Goal: Task Accomplishment & Management: Manage account settings

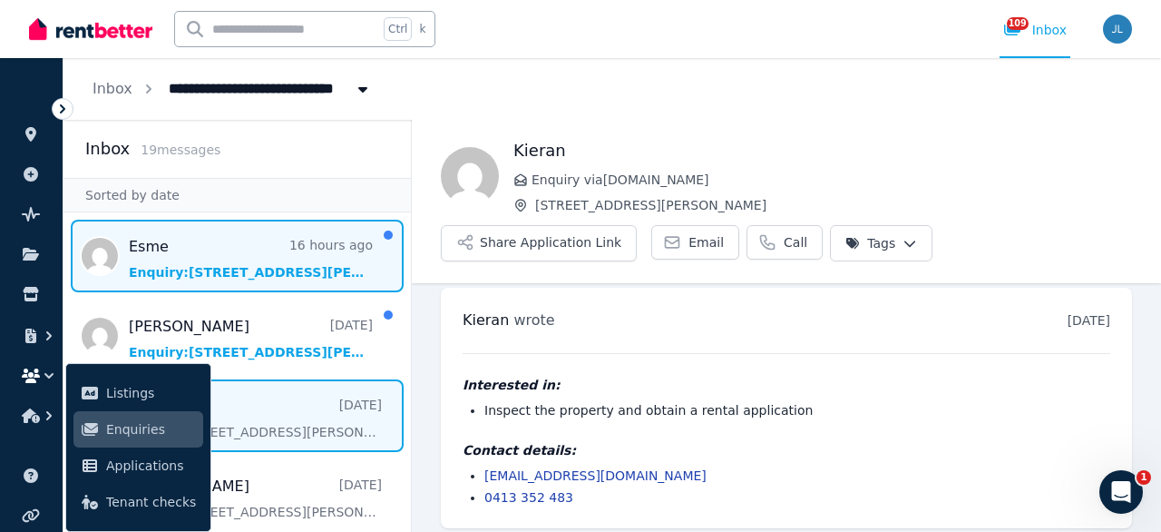
click at [313, 249] on span "Message list" at bounding box center [237, 256] width 347 height 73
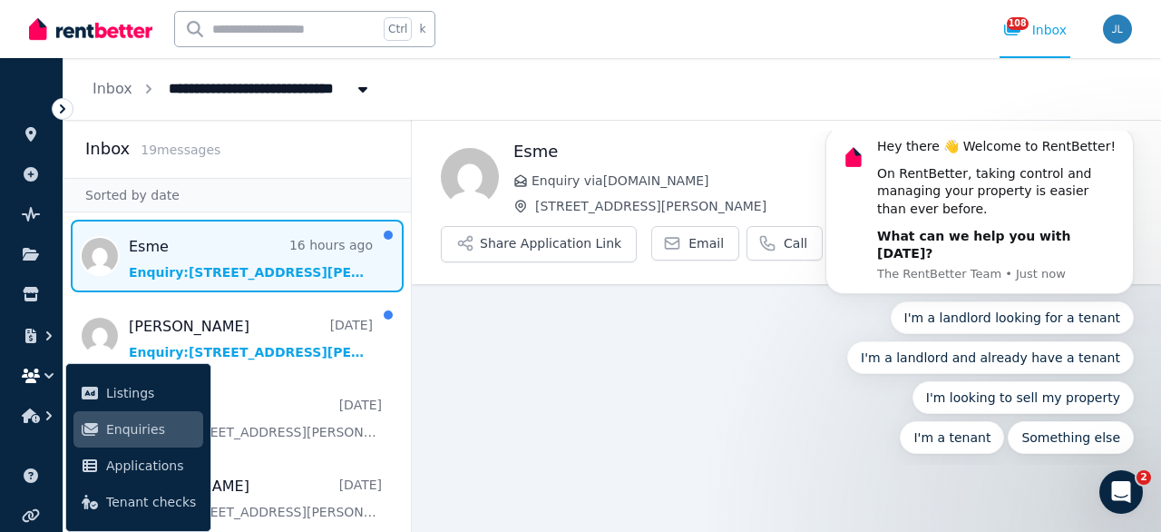
click at [767, 193] on div "Esme Enquiry via [DOMAIN_NAME] [STREET_ADDRESS][PERSON_NAME]" at bounding box center [822, 177] width 619 height 76
click at [754, 241] on link "Call" at bounding box center [785, 243] width 76 height 34
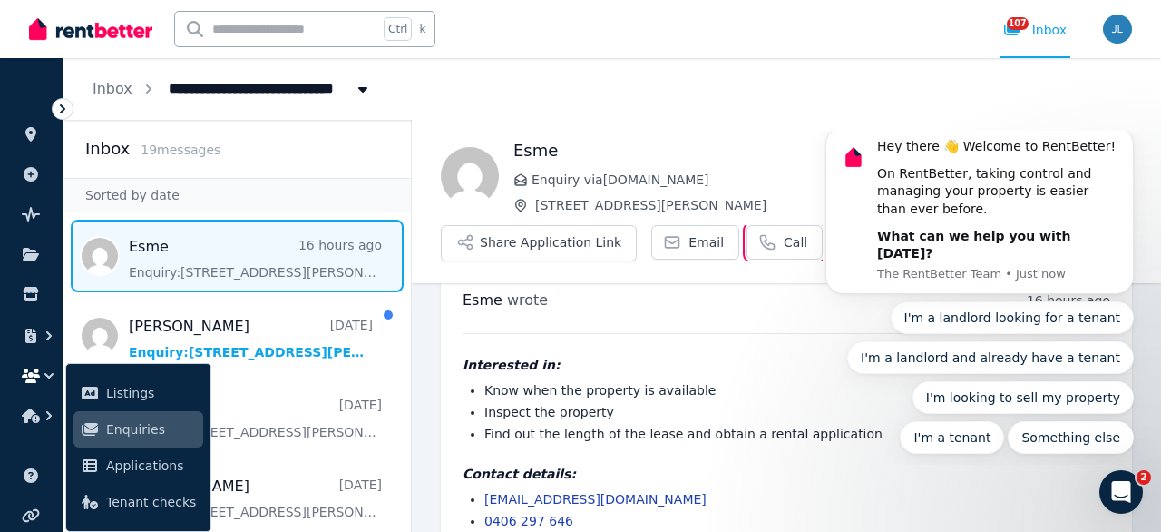
scroll to position [0, 0]
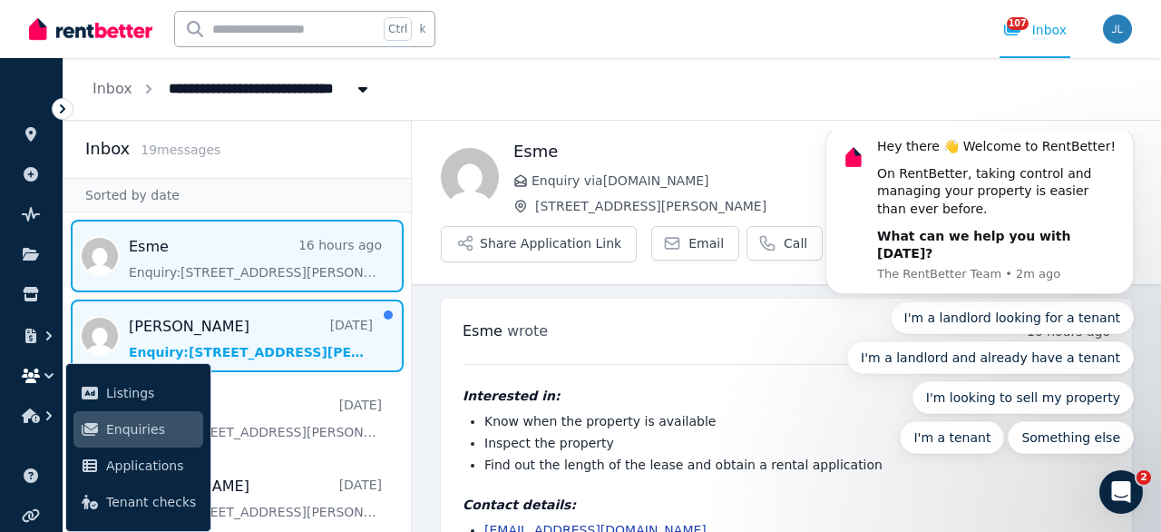
click at [289, 331] on span "Message list" at bounding box center [237, 335] width 347 height 73
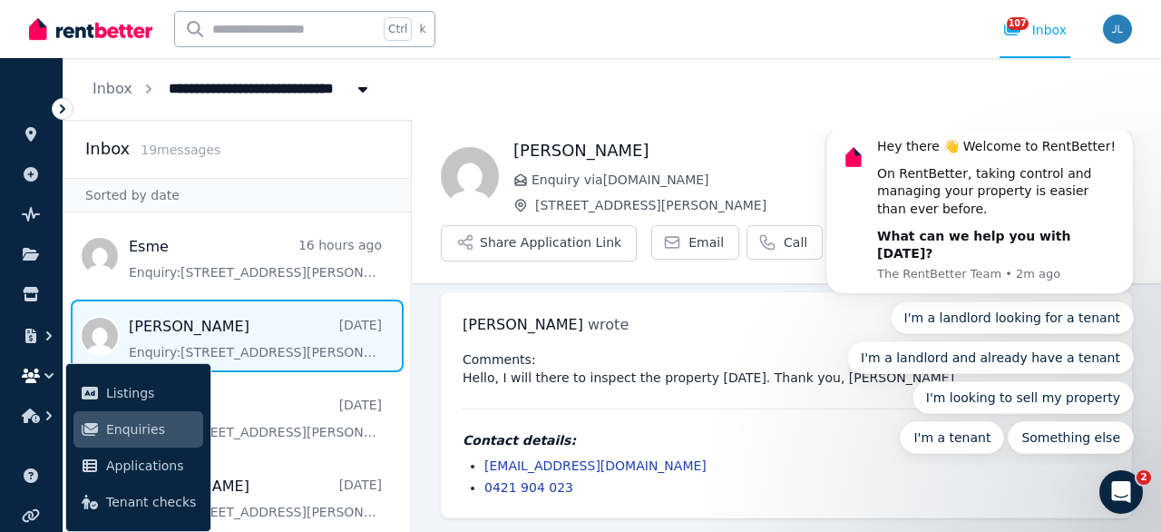
scroll to position [7, 0]
click at [624, 340] on div "[PERSON_NAME] wrote [DATE] 9:28 pm [DATE][DATE] Comments: Hello, I will there t…" at bounding box center [786, 404] width 691 height 226
click at [601, 364] on pre "Comments: Hello, I will there to inspect the property [DATE]. Thank you, [PERSO…" at bounding box center [787, 367] width 648 height 36
click at [638, 351] on pre "Comments: Hello, I will there to inspect the property [DATE]. Thank you, [PERSO…" at bounding box center [787, 367] width 648 height 36
drag, startPoint x: 732, startPoint y: 379, endPoint x: 622, endPoint y: 327, distance: 121.7
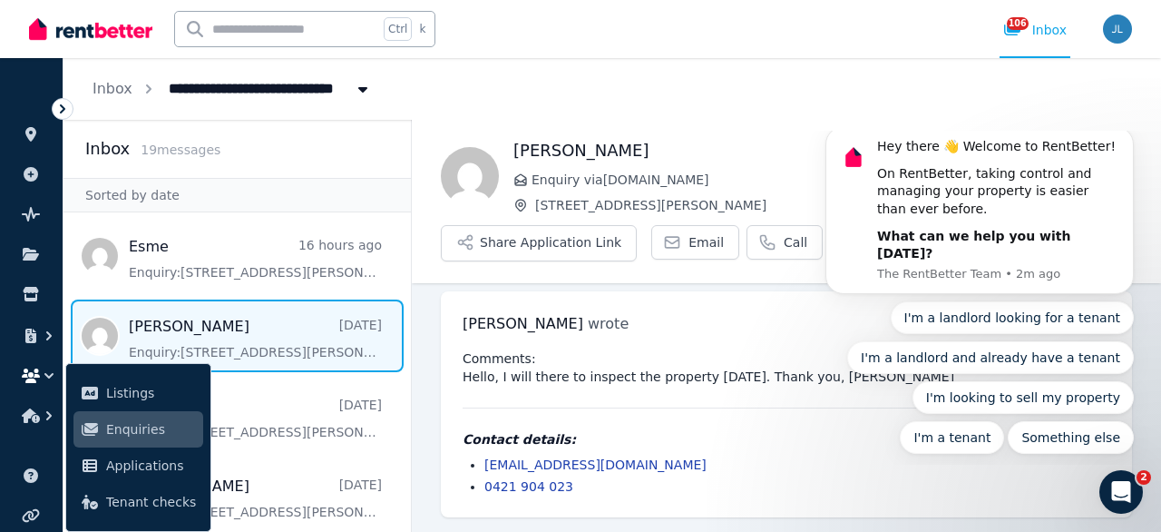
click at [729, 376] on pre "Comments: Hello, I will there to inspect the property [DATE]. Thank you, [PERSO…" at bounding box center [787, 367] width 648 height 36
drag, startPoint x: 649, startPoint y: 466, endPoint x: 469, endPoint y: 458, distance: 179.8
click at [469, 458] on ul "[EMAIL_ADDRESS][DOMAIN_NAME] 0421 904 023" at bounding box center [787, 475] width 648 height 40
copy link "[EMAIL_ADDRESS][DOMAIN_NAME]"
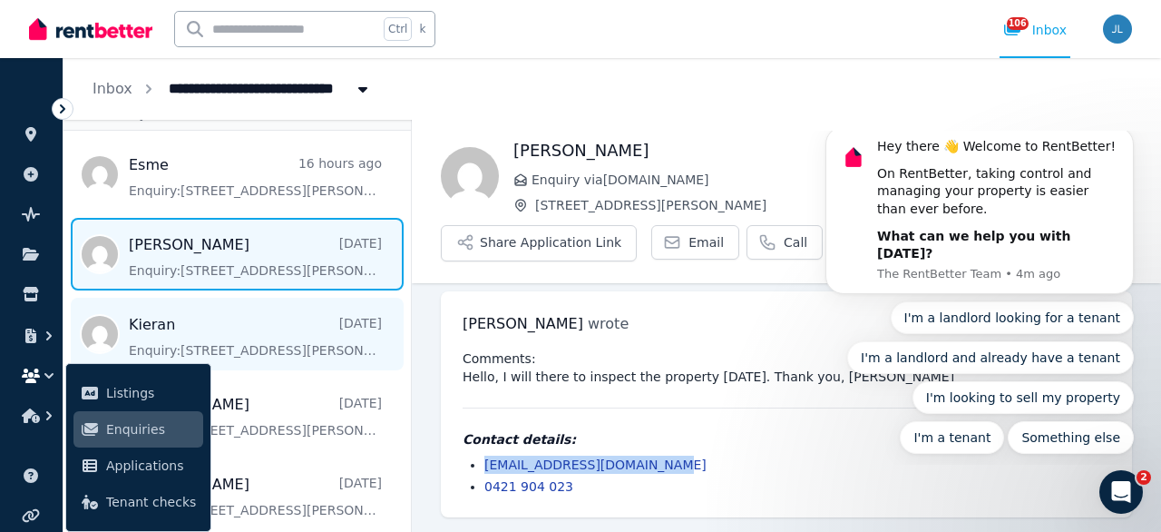
scroll to position [116, 0]
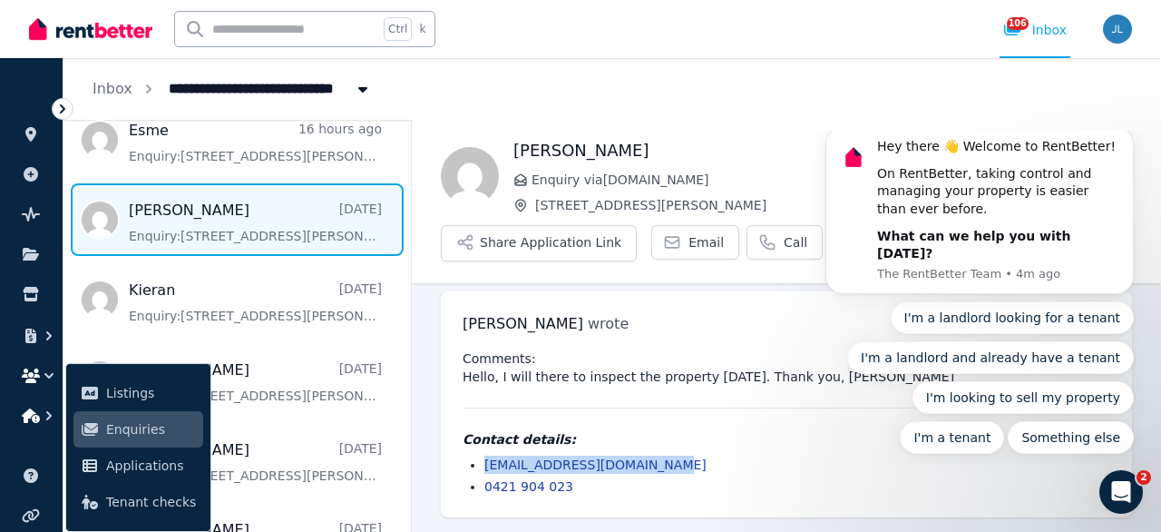
click at [36, 413] on icon "button" at bounding box center [31, 415] width 18 height 15
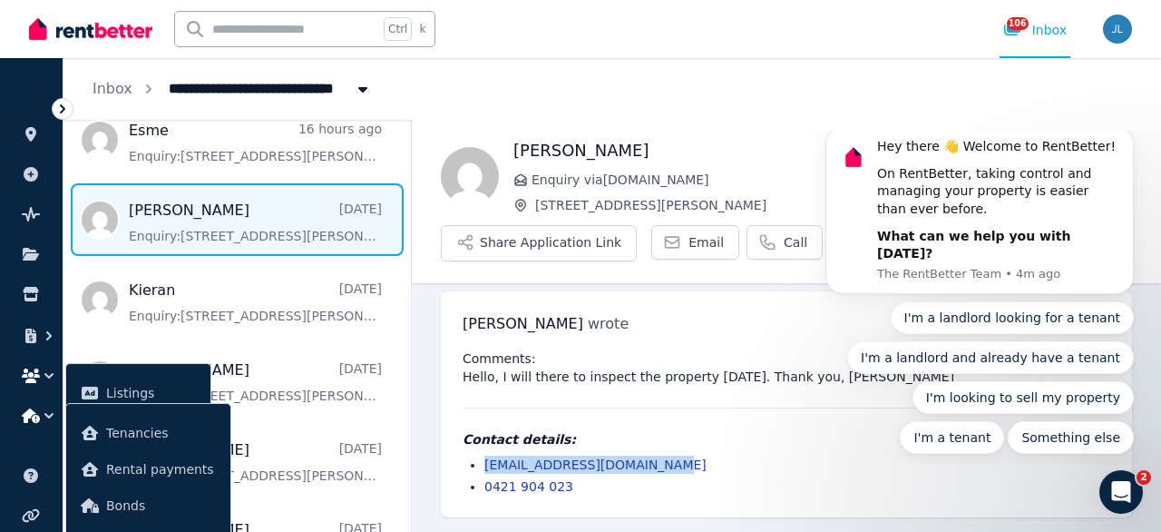
click at [51, 370] on icon "button" at bounding box center [49, 376] width 18 height 18
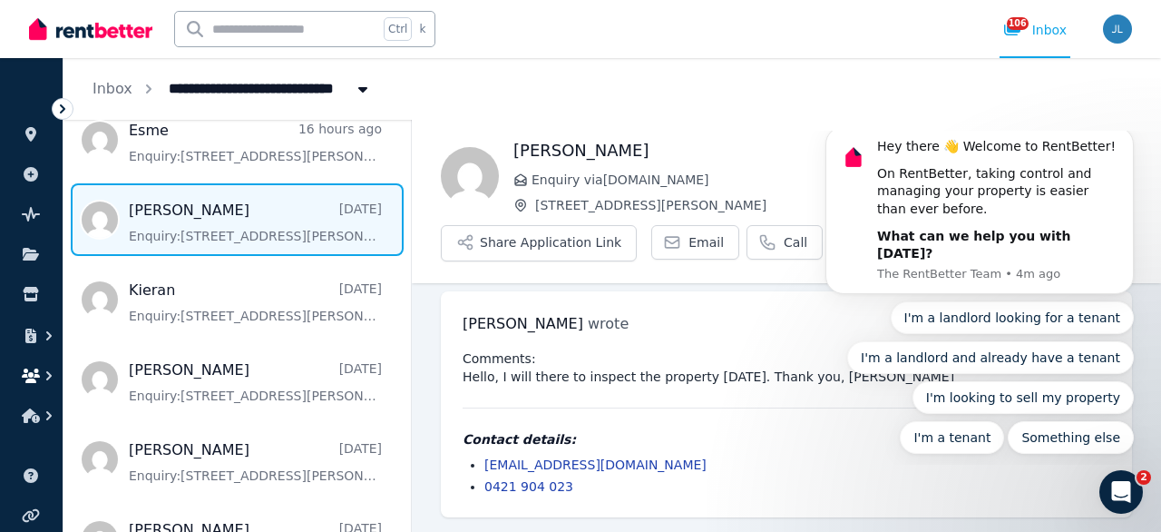
click at [51, 370] on icon "button" at bounding box center [49, 376] width 18 height 18
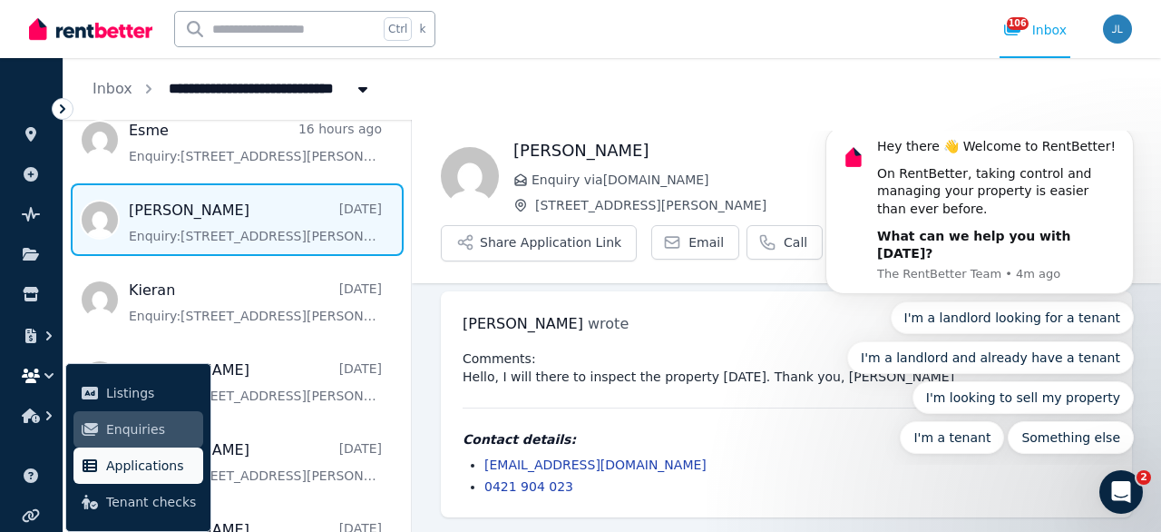
click at [98, 471] on icon at bounding box center [90, 465] width 18 height 15
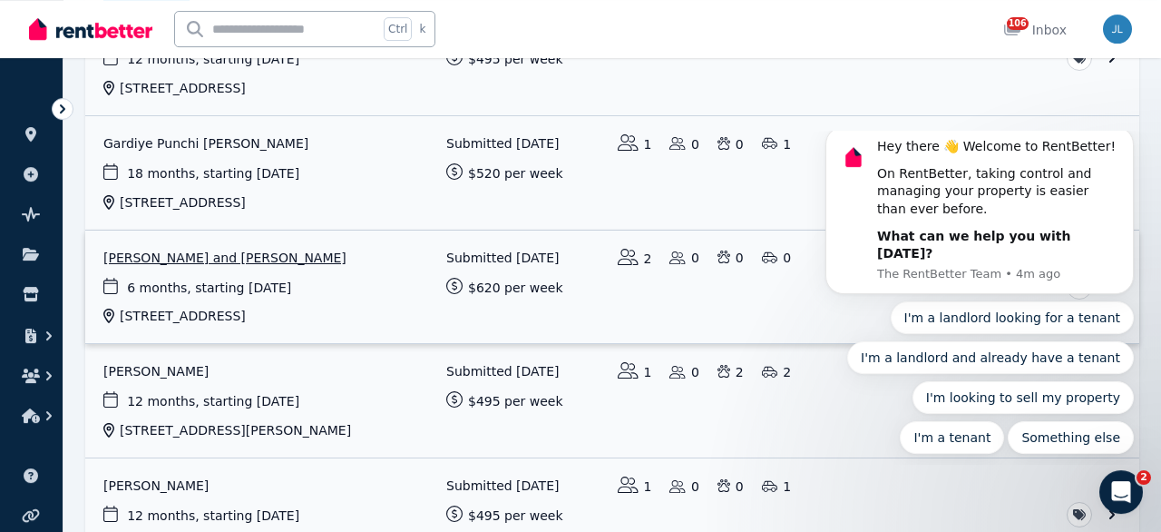
scroll to position [283, 0]
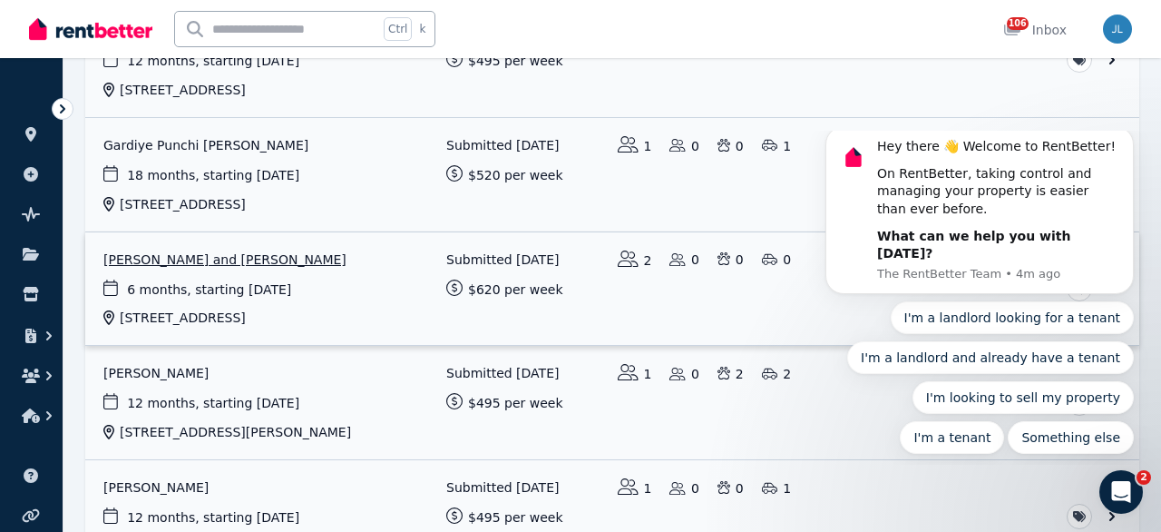
click at [253, 256] on link "View application: Neha Tamang and Roshan Khatri" at bounding box center [612, 288] width 1054 height 113
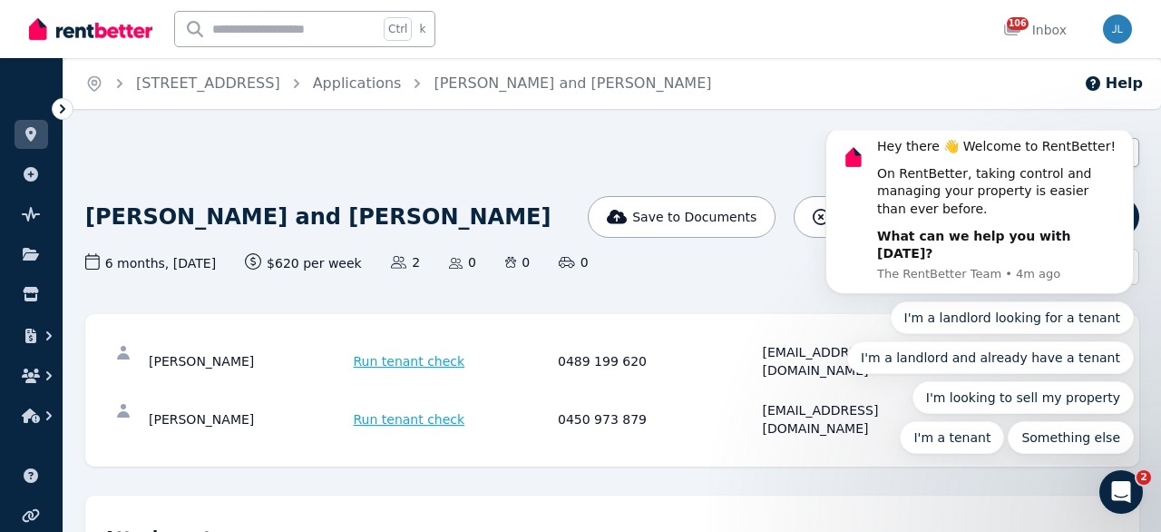
click at [683, 163] on div "1 of 2 List view" at bounding box center [612, 152] width 1054 height 29
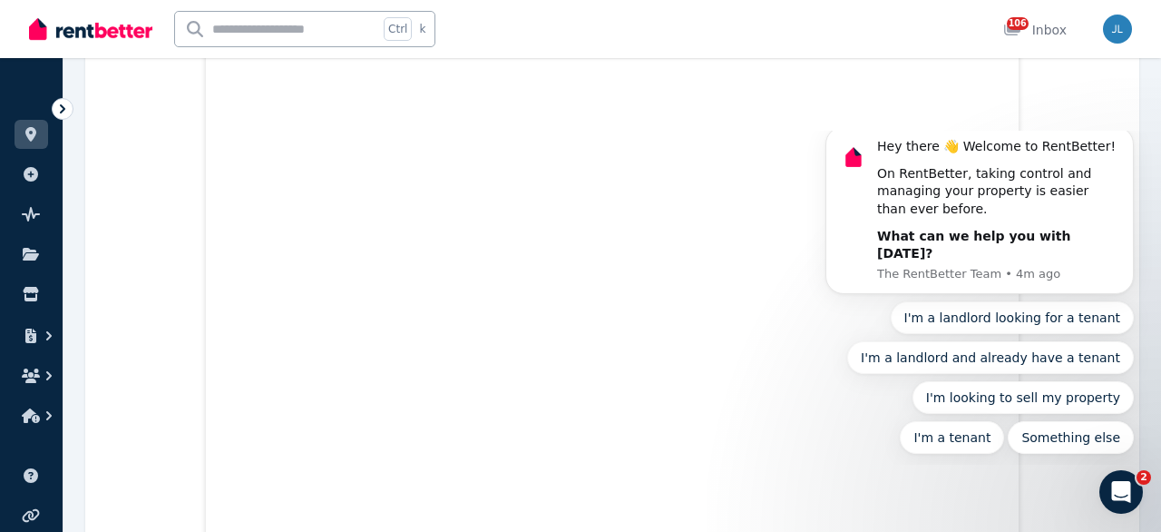
scroll to position [1887, 0]
click at [1125, 137] on icon "Dismiss notification" at bounding box center [1129, 132] width 10 height 10
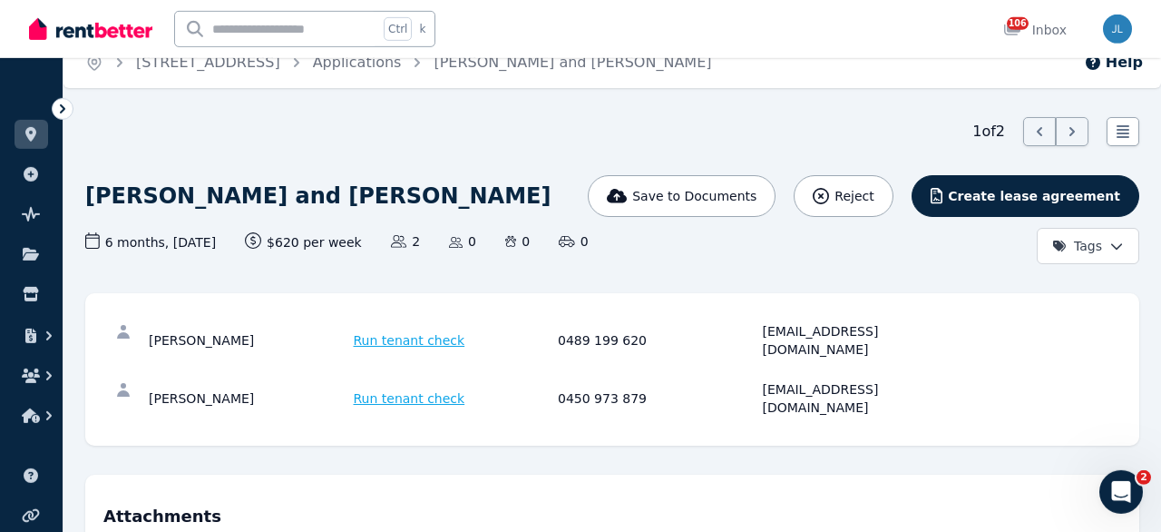
scroll to position [0, 0]
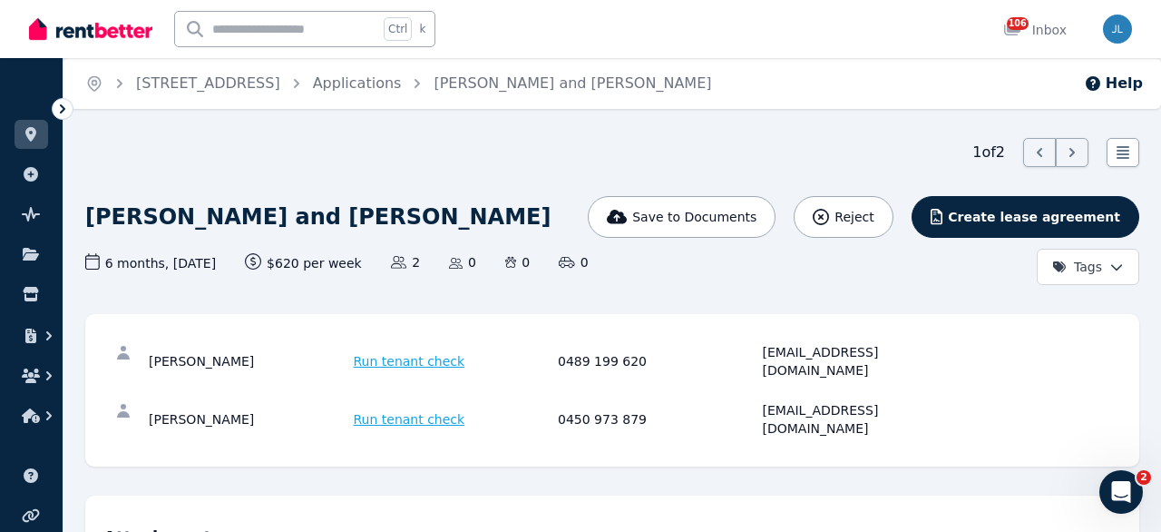
click at [267, 34] on input "text" at bounding box center [276, 29] width 203 height 34
type input "***"
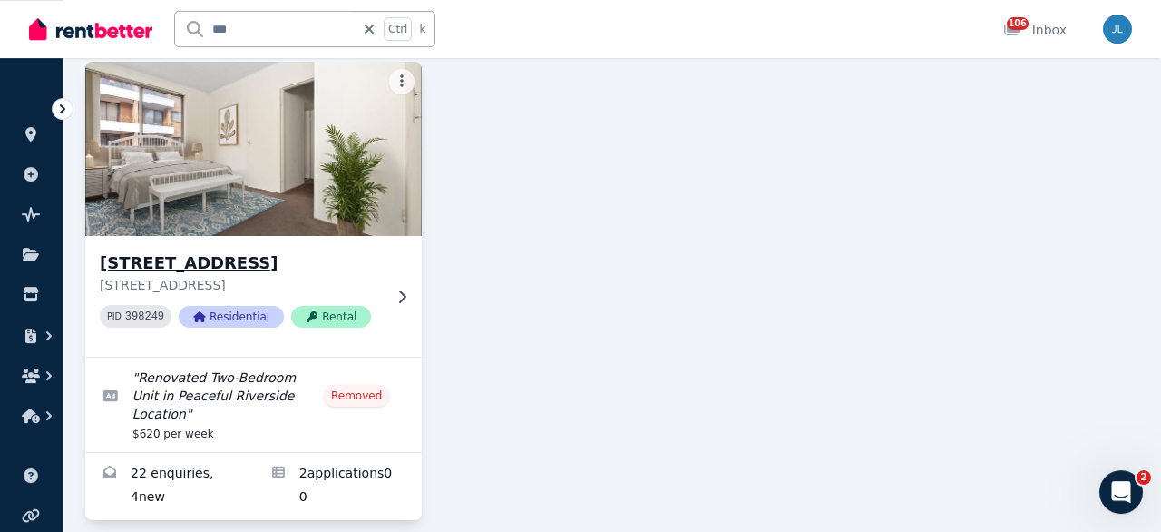
scroll to position [136, 0]
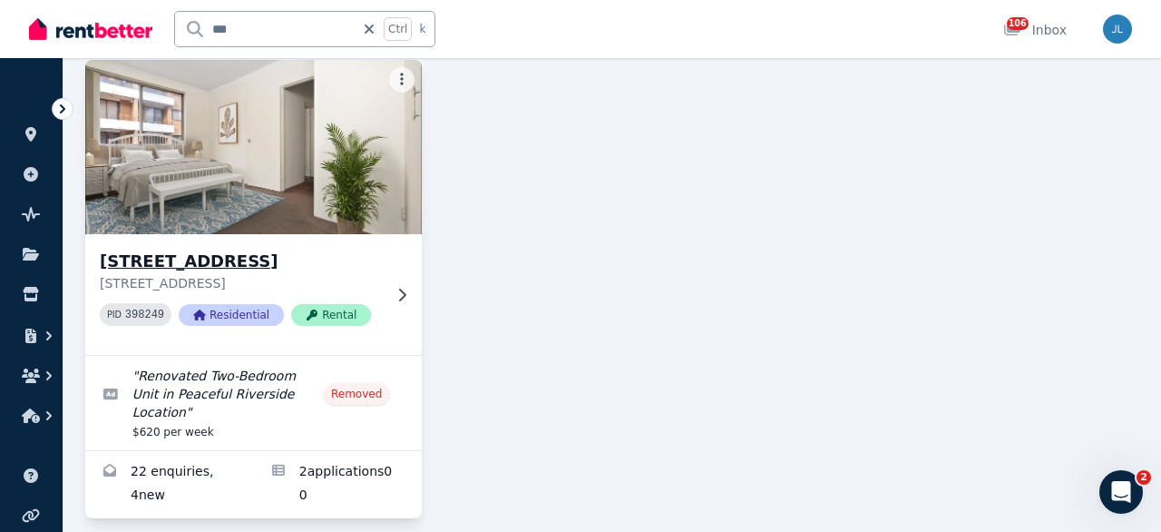
click at [331, 253] on h3 "[STREET_ADDRESS]" at bounding box center [241, 261] width 282 height 25
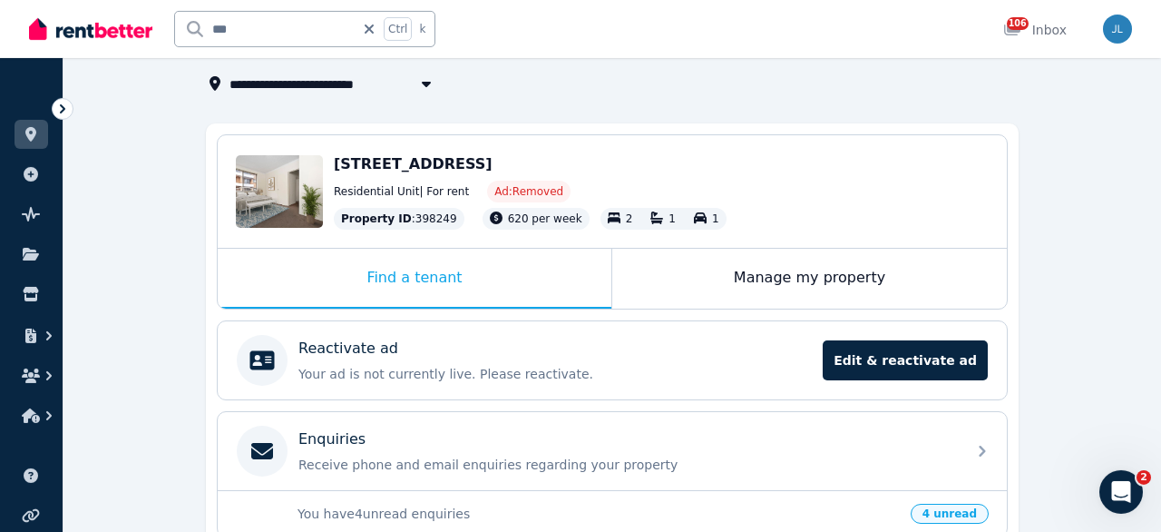
scroll to position [283, 0]
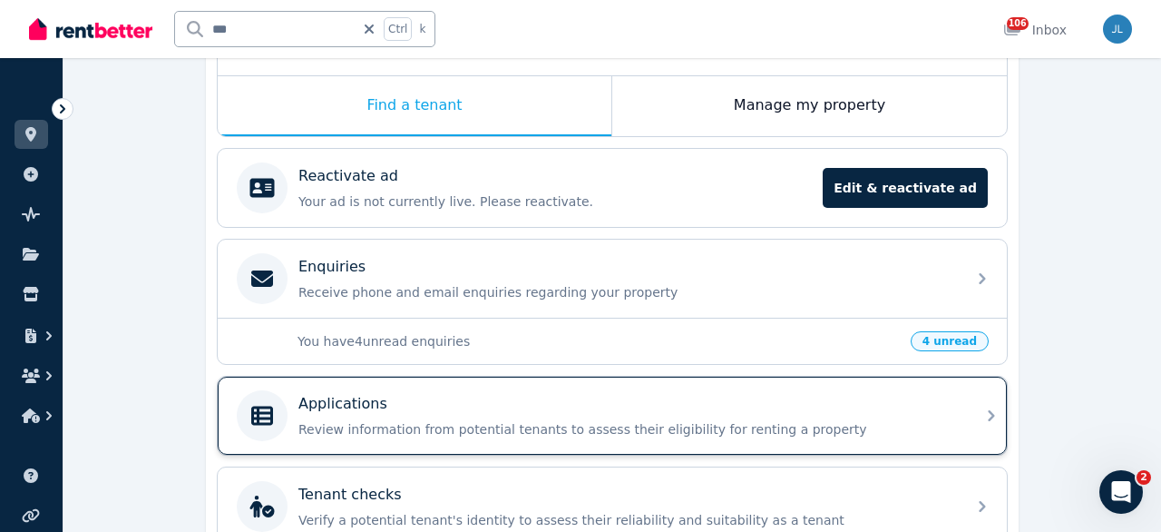
click at [534, 401] on div "Applications" at bounding box center [626, 404] width 657 height 22
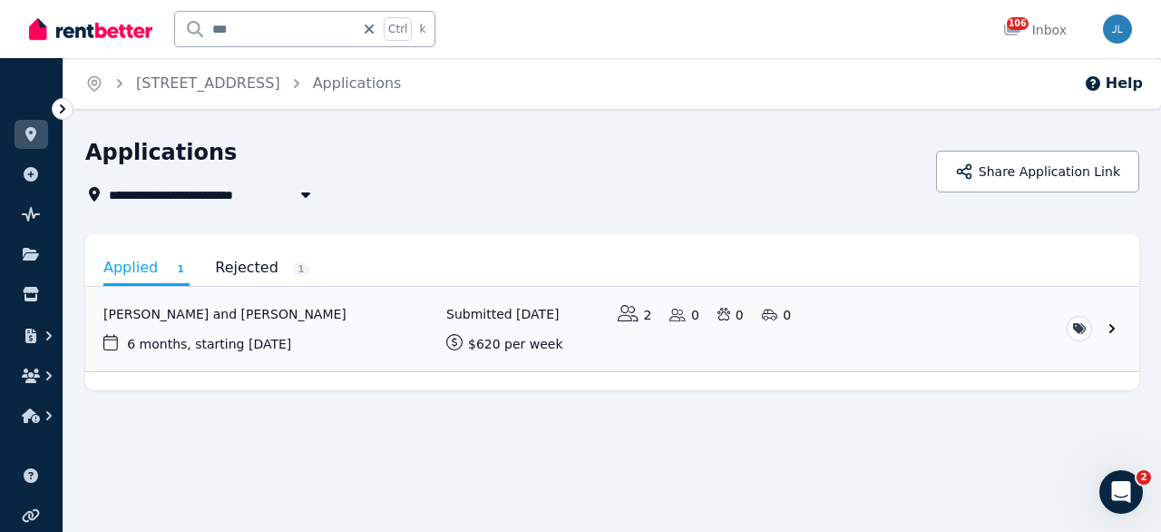
click at [242, 268] on link "Rejected 1" at bounding box center [262, 267] width 95 height 31
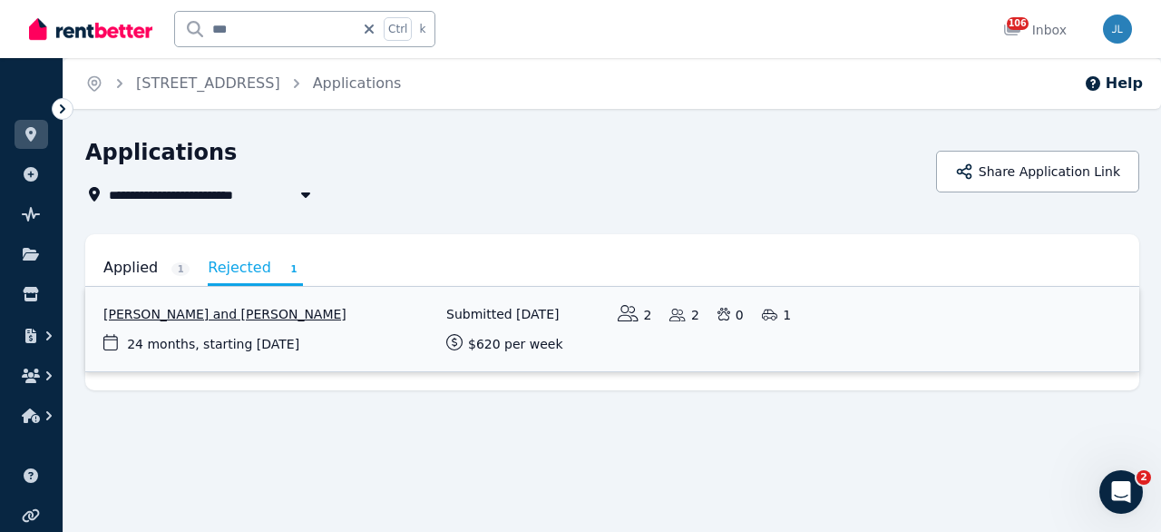
click at [288, 311] on link "View application: Sam Rowe and Kimberly Jeane Goco" at bounding box center [612, 329] width 1054 height 84
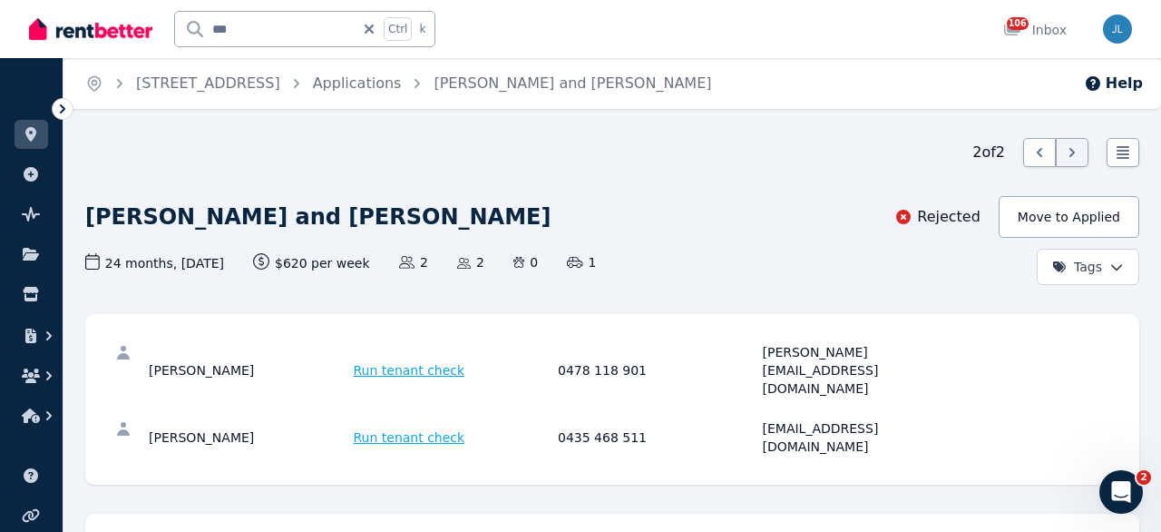
scroll to position [189, 0]
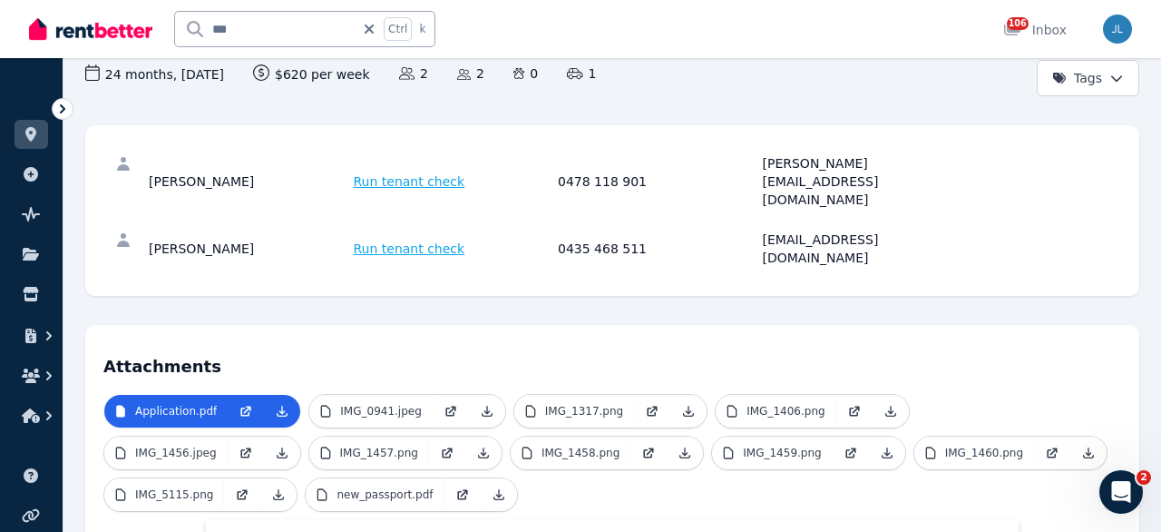
click at [43, 39] on img at bounding box center [90, 28] width 123 height 27
